Goal: Task Accomplishment & Management: Manage account settings

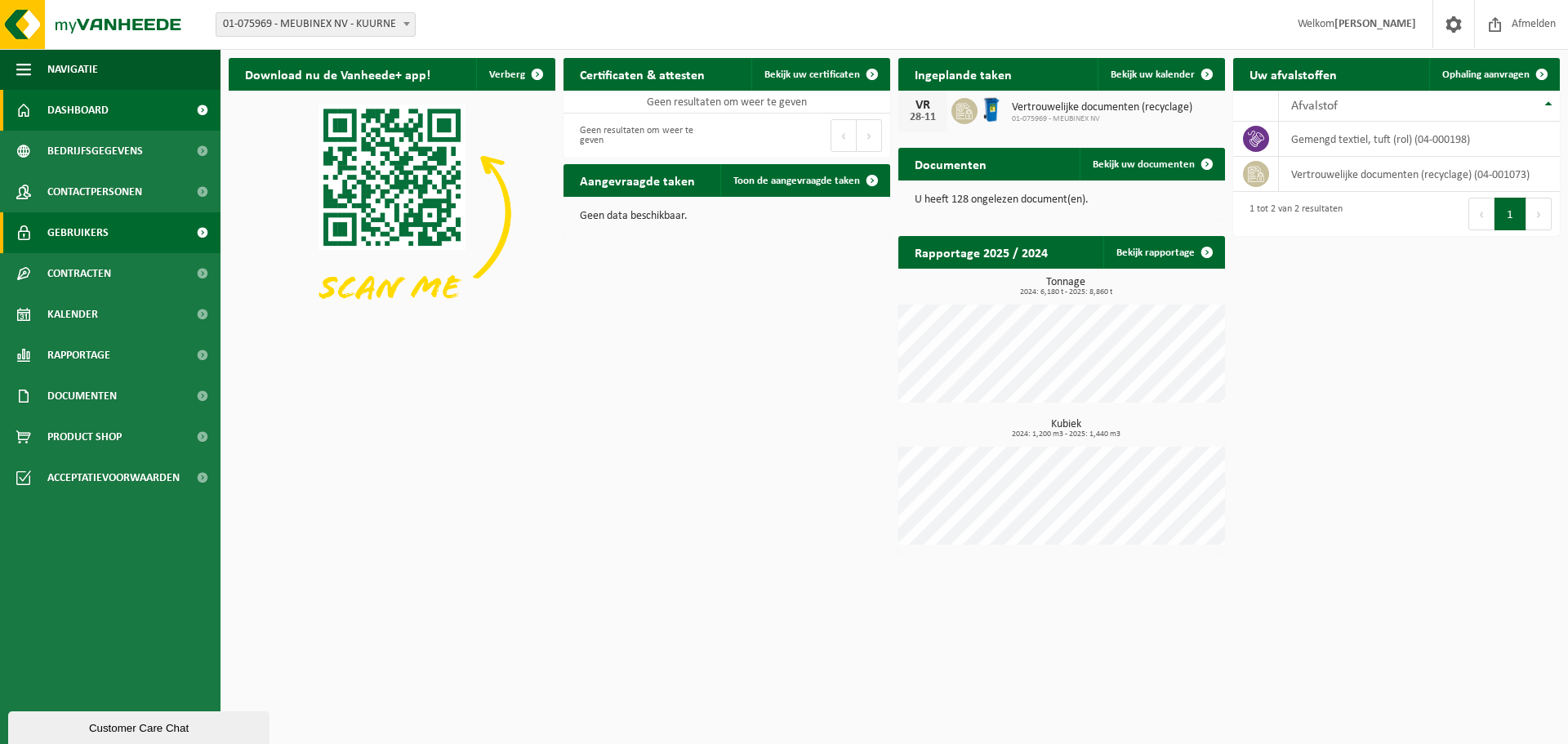
click at [74, 233] on span "Gebruikers" at bounding box center [78, 233] width 61 height 41
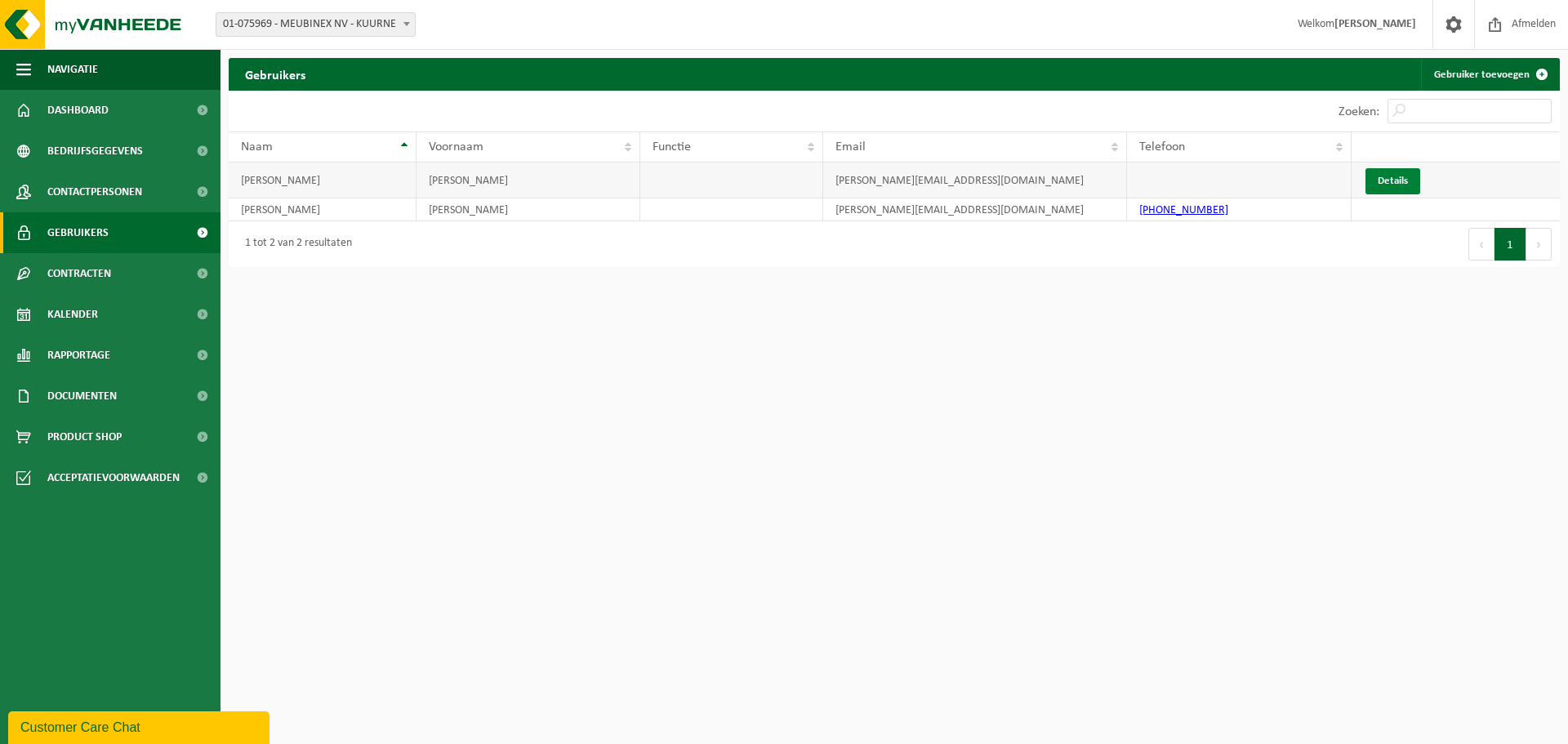
click at [1402, 179] on link "Details" at bounding box center [1392, 181] width 55 height 26
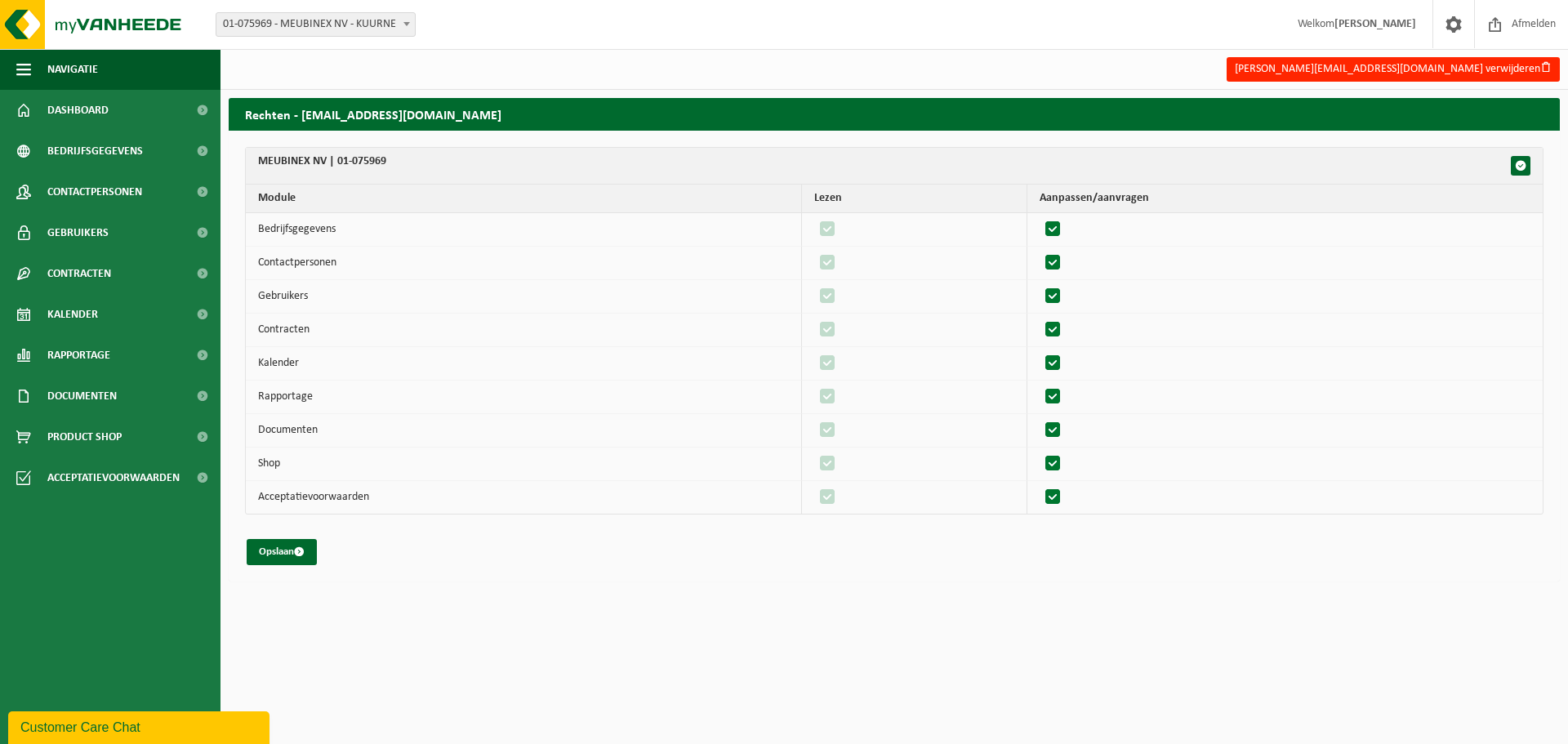
click at [1064, 429] on label"] at bounding box center [1053, 430] width 23 height 25
click at [1040, 418] on input "checkbox" at bounding box center [1039, 418] width 1 height 1
checkbox input "false"
click at [839, 428] on label"] at bounding box center [827, 430] width 23 height 25
click at [814, 418] on input "checkbox" at bounding box center [813, 418] width 1 height 1
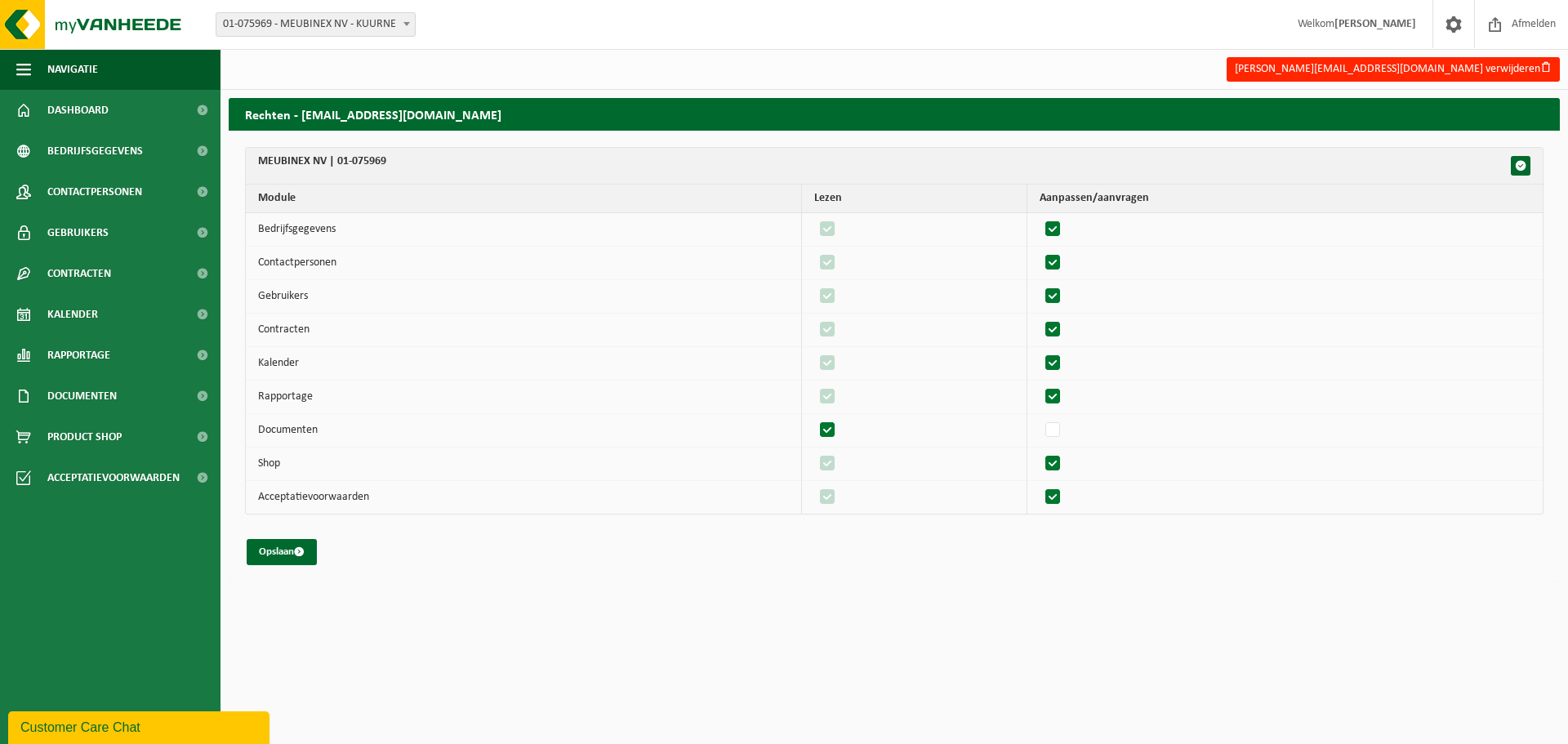
checkbox input "false"
click at [1060, 424] on label"] at bounding box center [1053, 430] width 23 height 25
click at [1040, 418] on input "checkbox" at bounding box center [1039, 418] width 1 height 1
checkbox input "true"
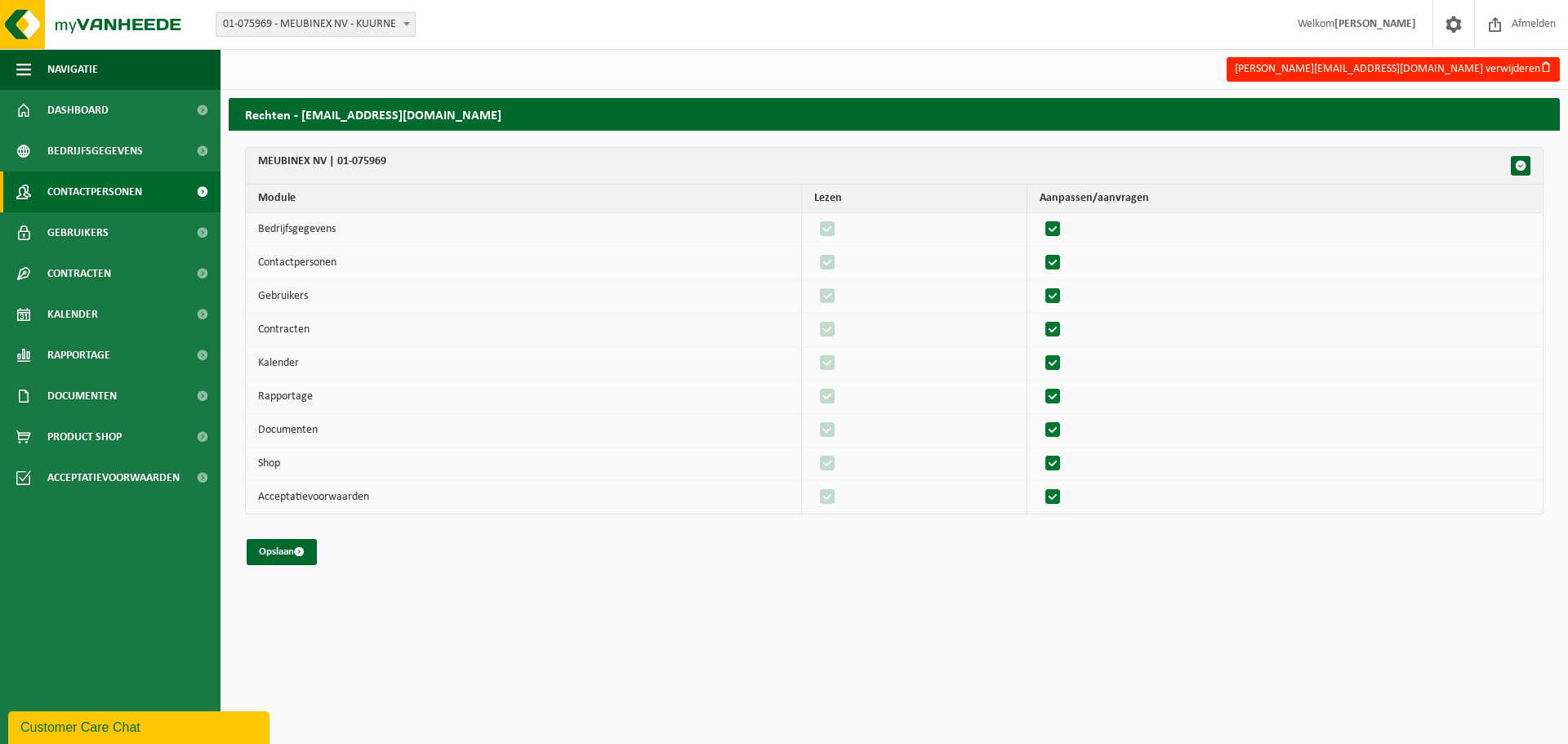
click at [132, 193] on span "Contactpersonen" at bounding box center [95, 192] width 95 height 41
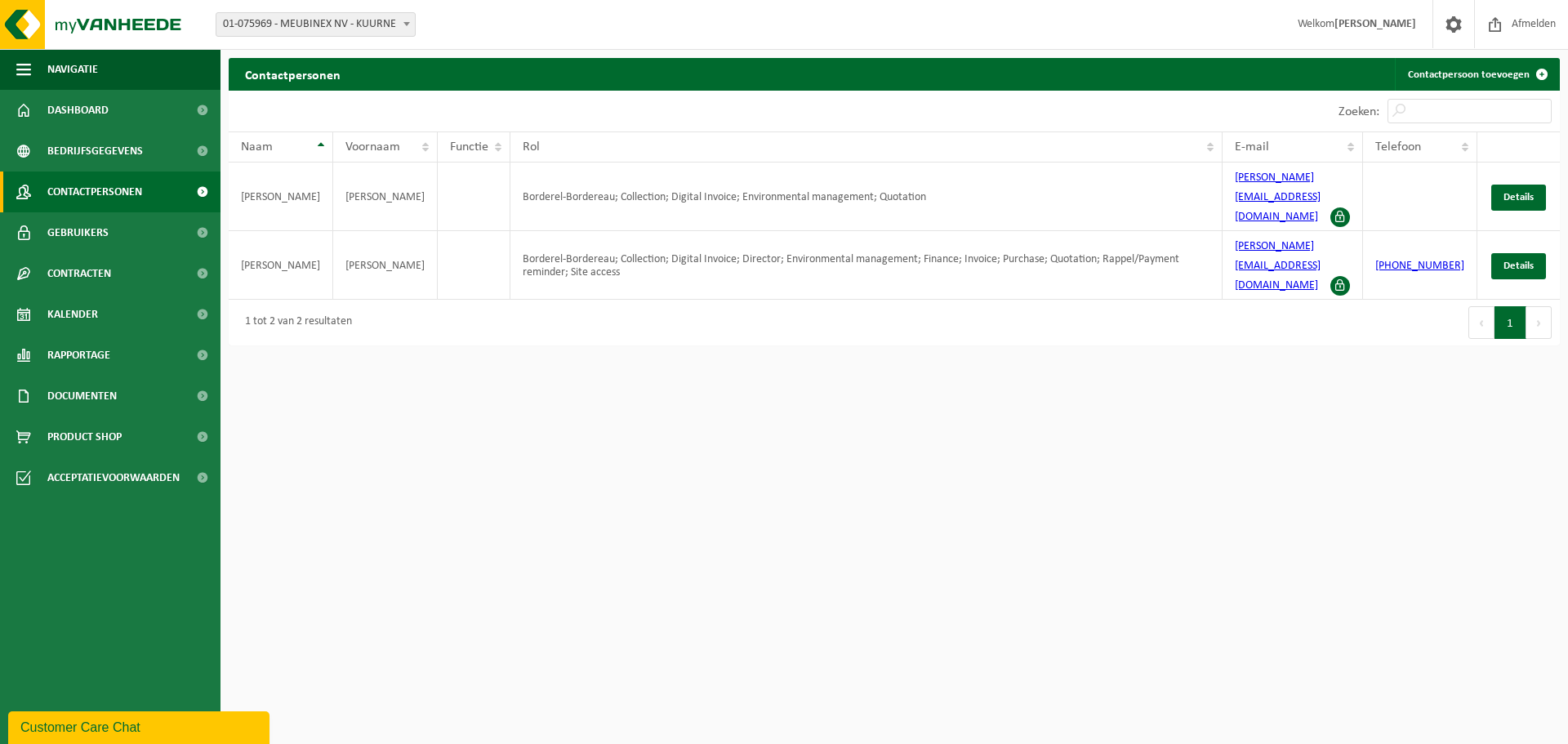
click at [1547, 306] on button "Volgende" at bounding box center [1539, 322] width 26 height 32
click at [407, 23] on b at bounding box center [406, 24] width 7 height 4
